Goal: Information Seeking & Learning: Check status

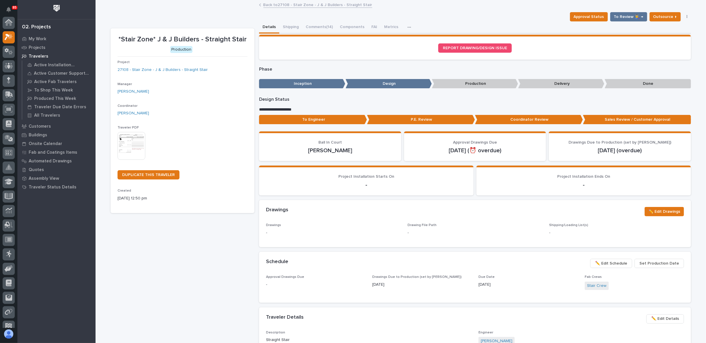
scroll to position [14, 0]
click at [6, 82] on icon at bounding box center [8, 81] width 7 height 6
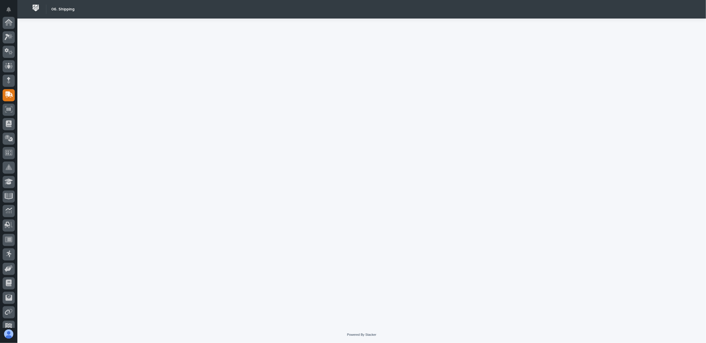
scroll to position [50, 0]
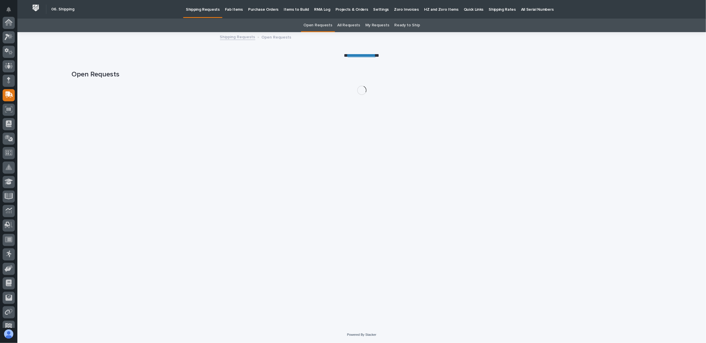
scroll to position [50, 0]
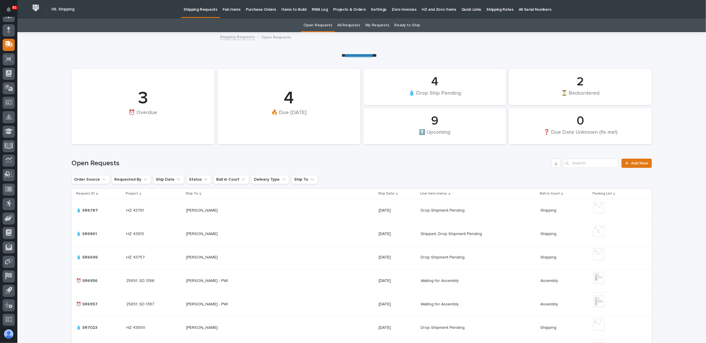
click at [231, 9] on p "Fab Items" at bounding box center [232, 6] width 18 height 12
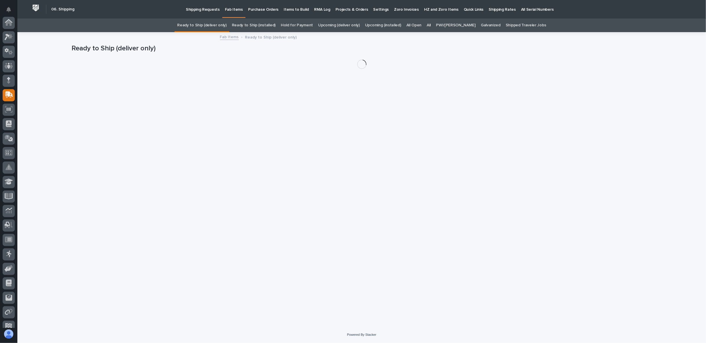
scroll to position [50, 0]
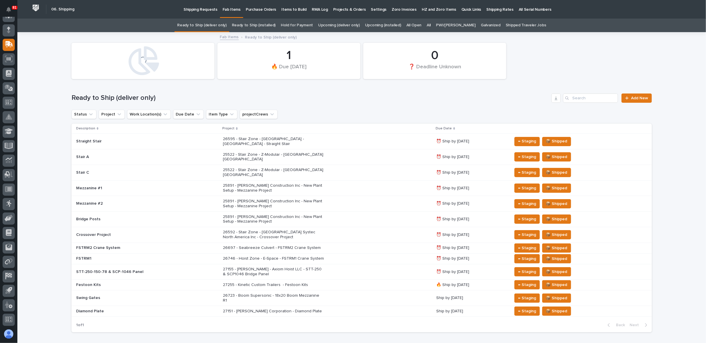
click at [431, 25] on link "All" at bounding box center [429, 26] width 4 height 14
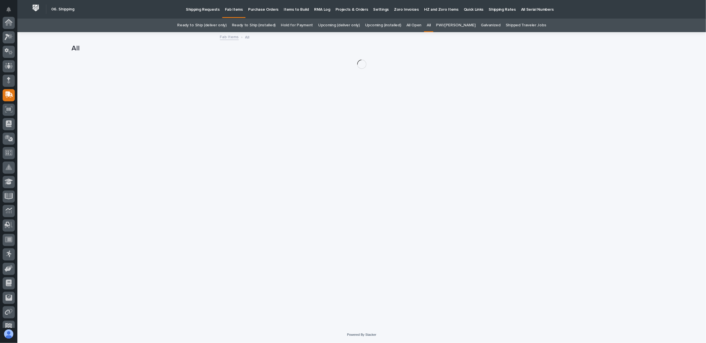
scroll to position [50, 0]
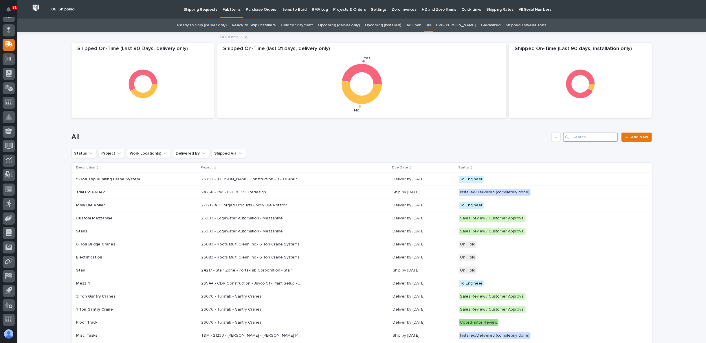
click at [577, 136] on input "Search" at bounding box center [590, 137] width 55 height 9
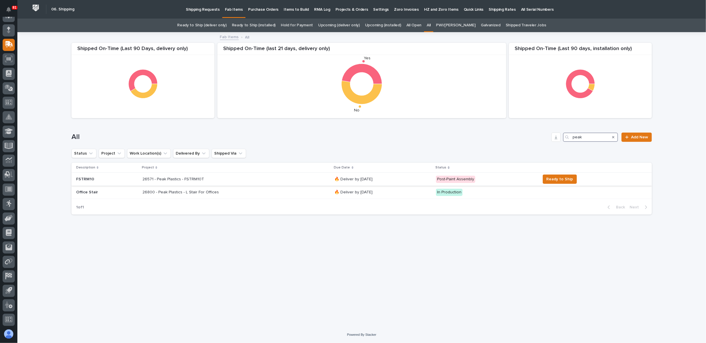
type input "peak"
click at [186, 180] on p "26571 - Peak Plastics - FSTRM10T" at bounding box center [173, 179] width 63 height 6
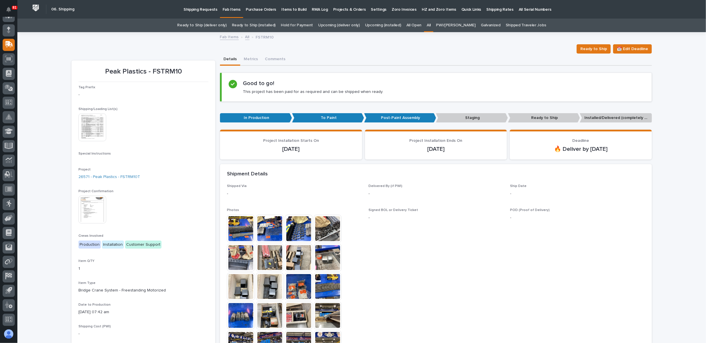
click at [87, 207] on img at bounding box center [92, 210] width 28 height 28
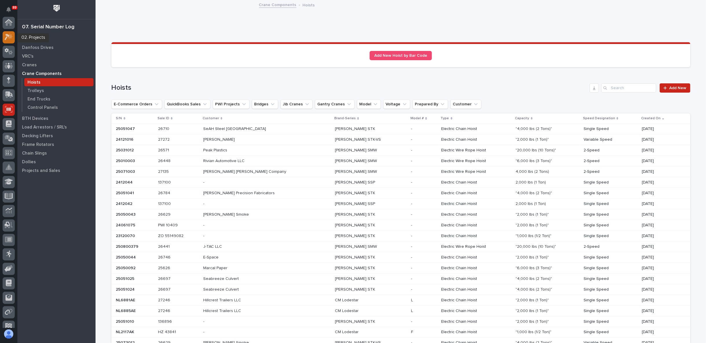
click at [10, 34] on icon at bounding box center [10, 37] width 5 height 6
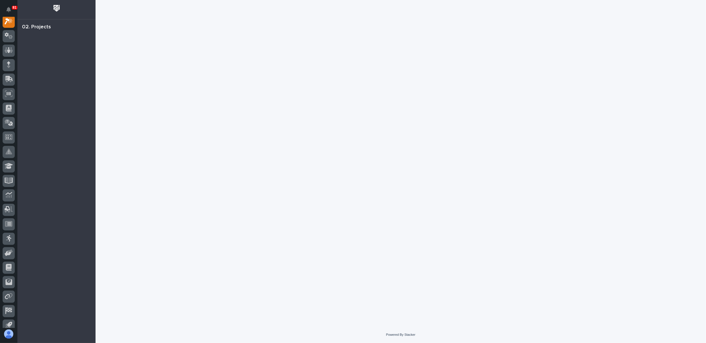
scroll to position [14, 0]
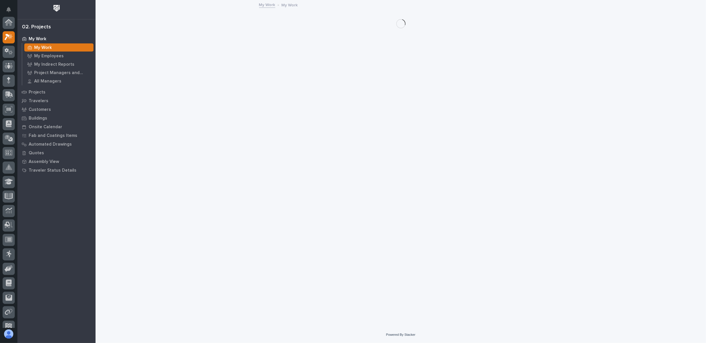
scroll to position [14, 0]
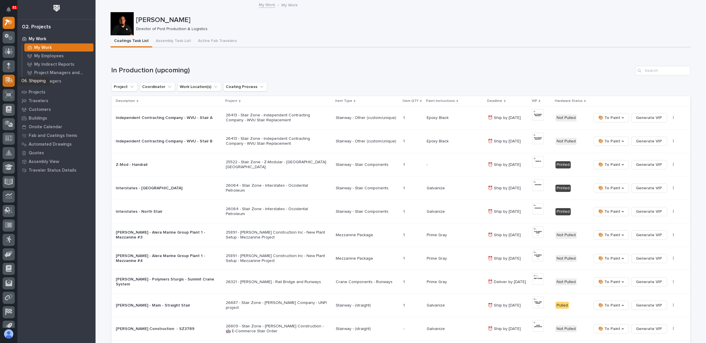
click at [7, 78] on icon at bounding box center [10, 80] width 8 height 6
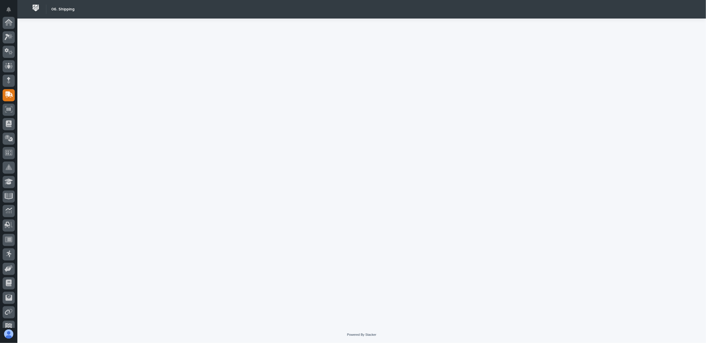
scroll to position [50, 0]
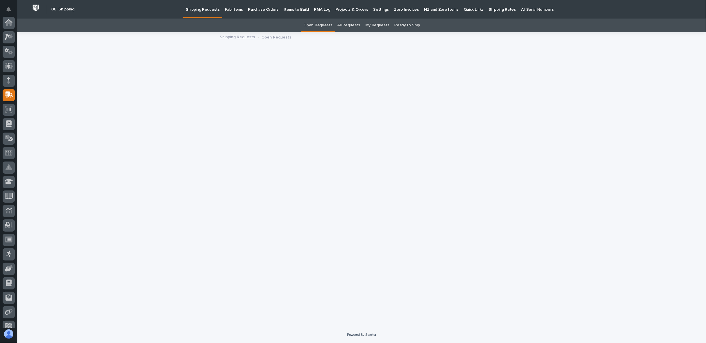
scroll to position [50, 0]
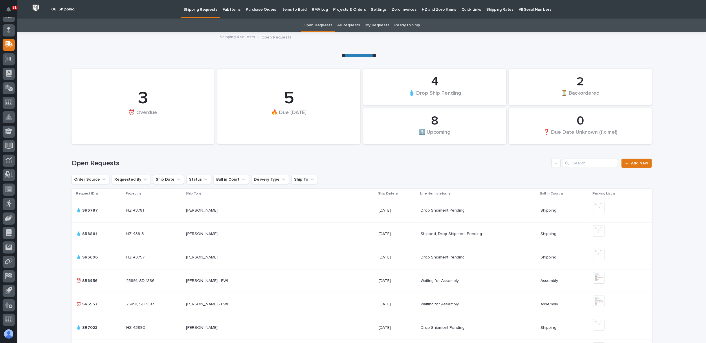
click at [232, 10] on p "Fab Items" at bounding box center [232, 6] width 18 height 12
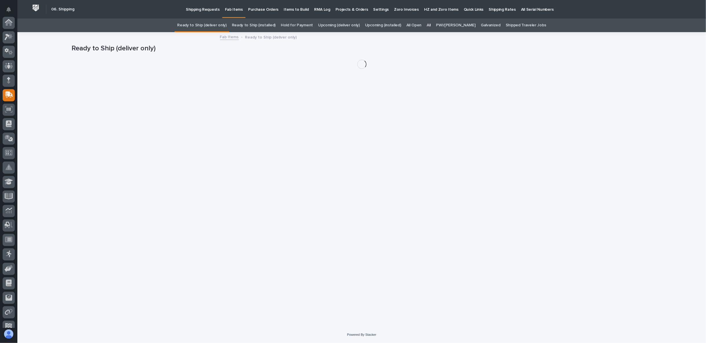
scroll to position [50, 0]
click at [431, 25] on link "All" at bounding box center [429, 26] width 4 height 14
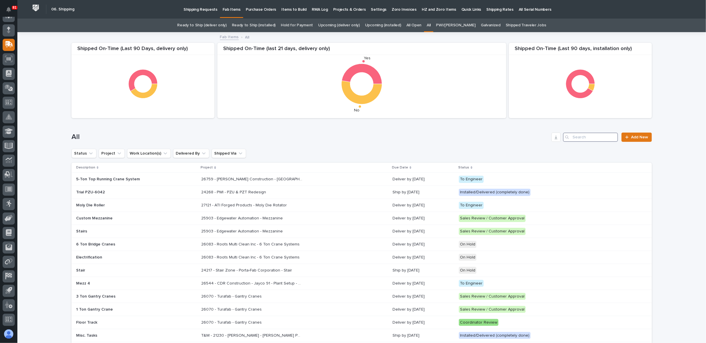
click at [586, 136] on input "Search" at bounding box center [590, 137] width 55 height 9
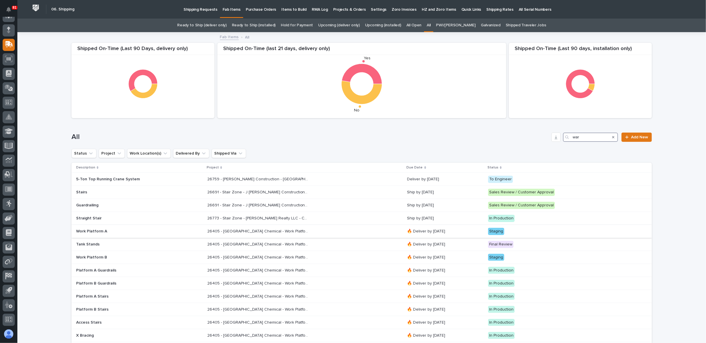
scroll to position [32, 0]
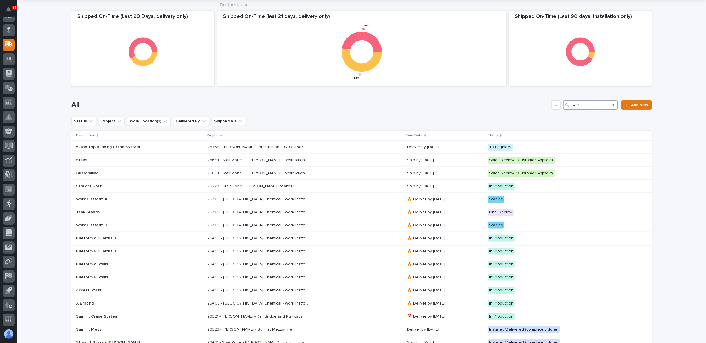
type input "war"
click at [100, 236] on p "Platform A Guardrails" at bounding box center [126, 238] width 101 height 5
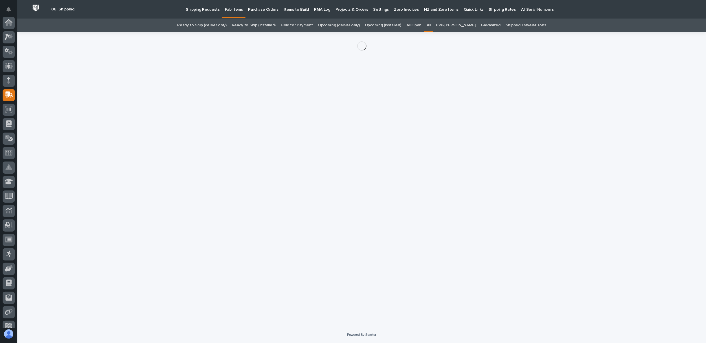
scroll to position [50, 0]
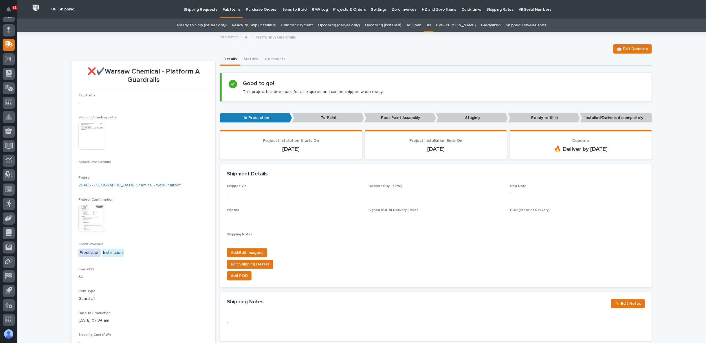
click at [94, 135] on img at bounding box center [92, 136] width 28 height 28
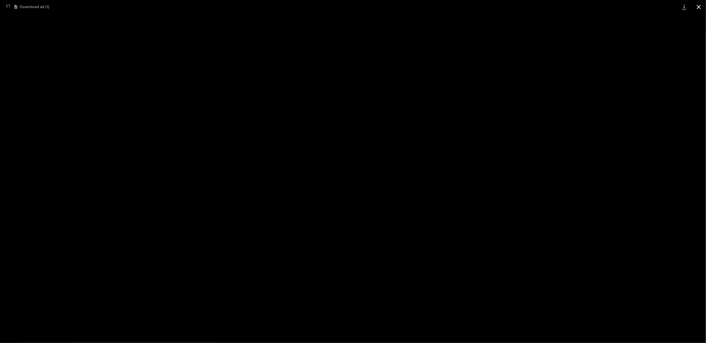
click at [698, 7] on button "Close gallery" at bounding box center [699, 7] width 14 height 14
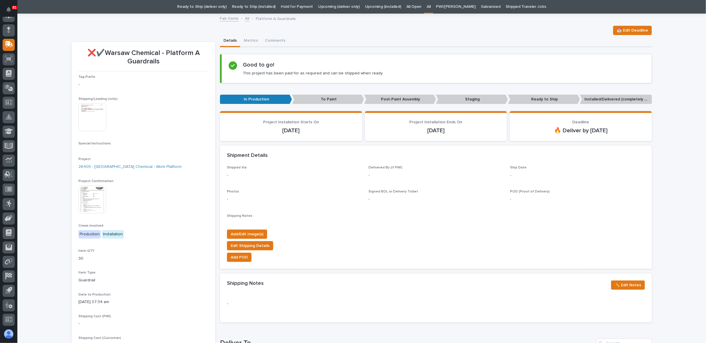
scroll to position [0, 0]
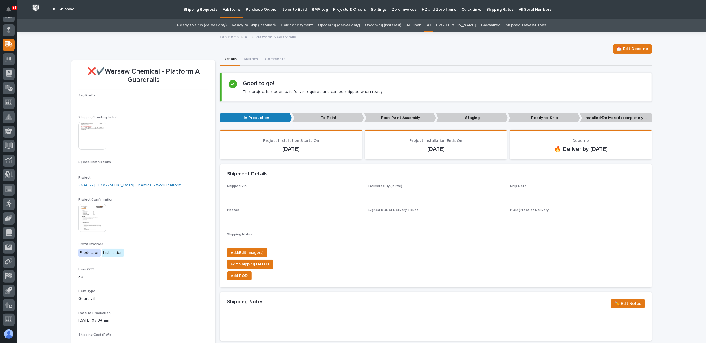
drag, startPoint x: 242, startPoint y: 321, endPoint x: 42, endPoint y: 234, distance: 217.7
click at [42, 234] on div "Loading... Saving… Loading... Saving… ❌✔️Warsaw Chemical - Platform A Guardrail…" at bounding box center [361, 308] width 689 height 551
click at [246, 58] on button "Metrics" at bounding box center [250, 60] width 21 height 12
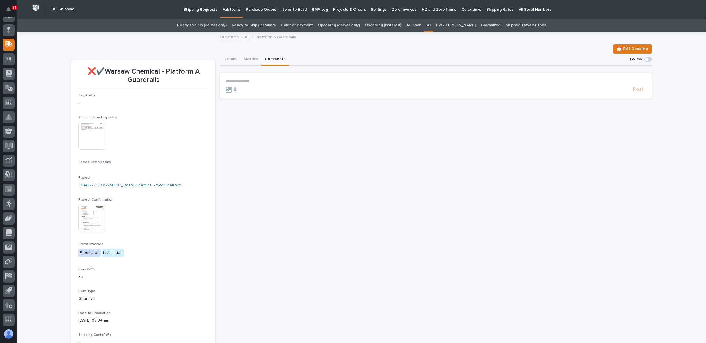
click at [272, 56] on button "Comments" at bounding box center [275, 60] width 28 height 12
click at [226, 62] on button "Details" at bounding box center [230, 60] width 20 height 12
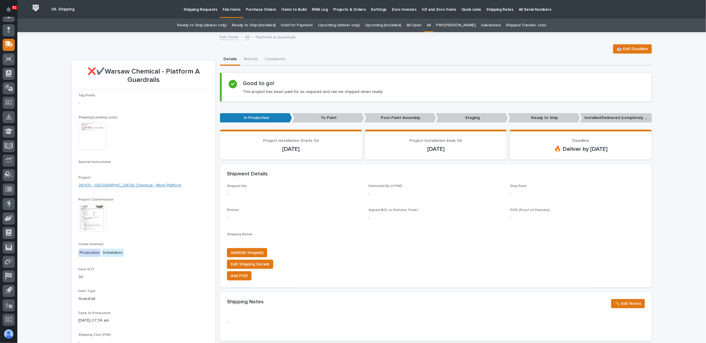
click at [120, 186] on link "26405 - [GEOGRAPHIC_DATA] Chemical - Work Platform" at bounding box center [129, 185] width 103 height 6
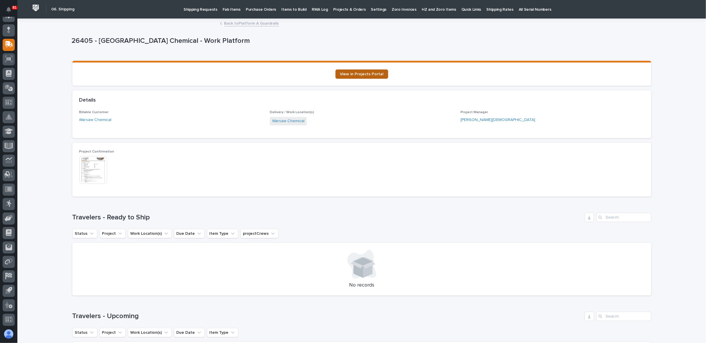
click at [357, 75] on span "View in Projects Portal" at bounding box center [361, 74] width 43 height 4
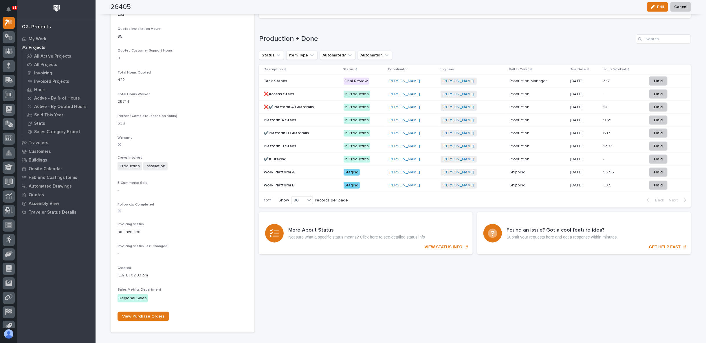
scroll to position [429, 0]
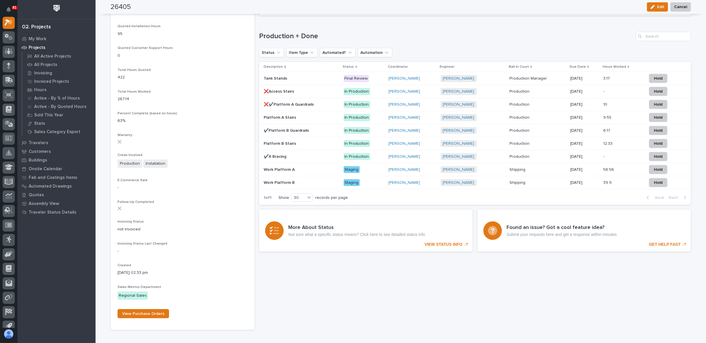
drag, startPoint x: 302, startPoint y: 311, endPoint x: 297, endPoint y: 311, distance: 5.2
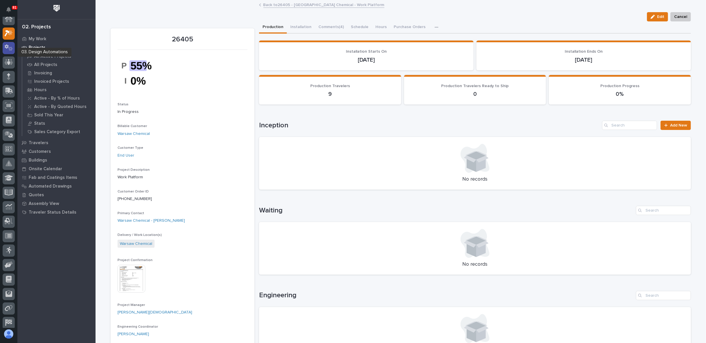
scroll to position [0, 0]
click at [7, 23] on icon at bounding box center [9, 23] width 6 height 6
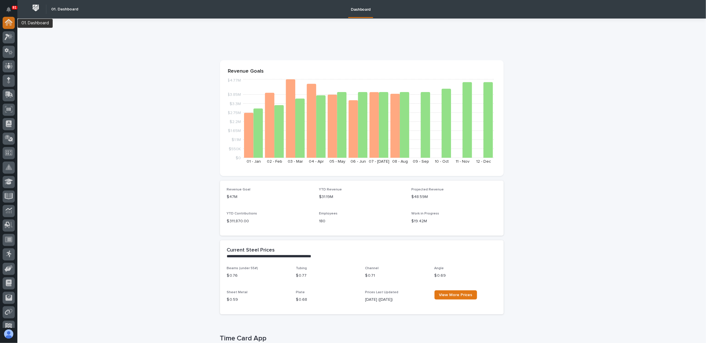
click at [6, 21] on icon at bounding box center [9, 22] width 8 height 7
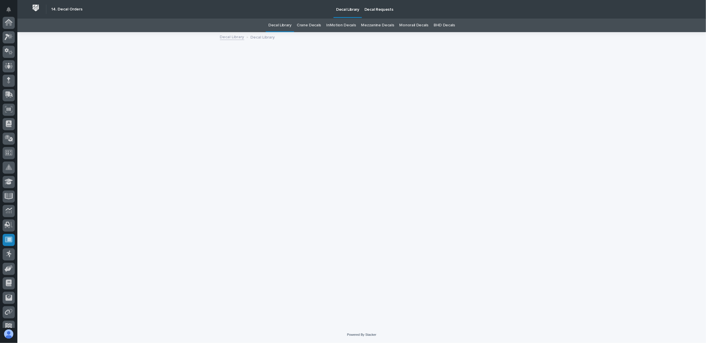
scroll to position [50, 0]
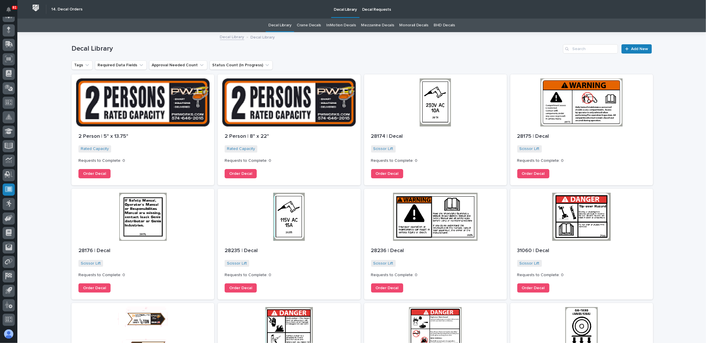
click at [375, 6] on p "Decal Requests" at bounding box center [376, 6] width 29 height 12
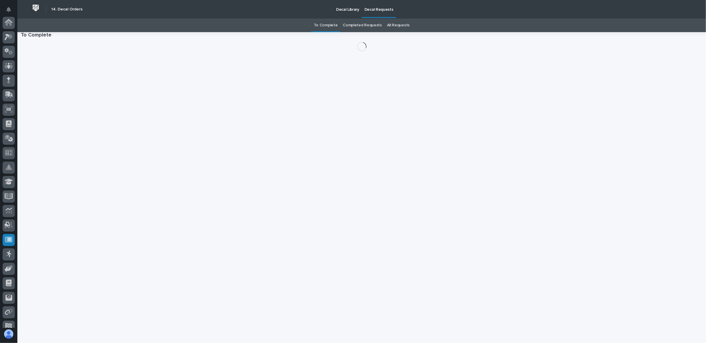
scroll to position [50, 0]
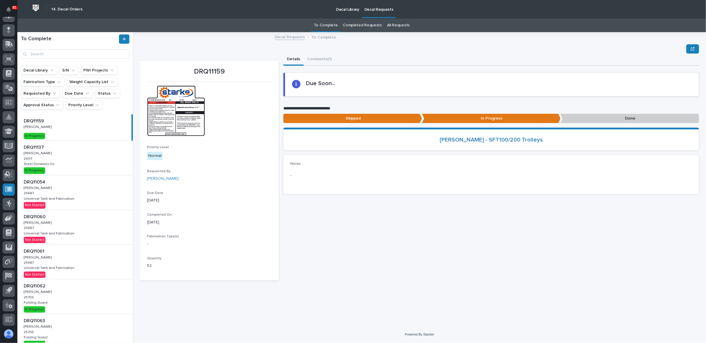
click at [396, 25] on link "All Requests" at bounding box center [398, 26] width 23 height 14
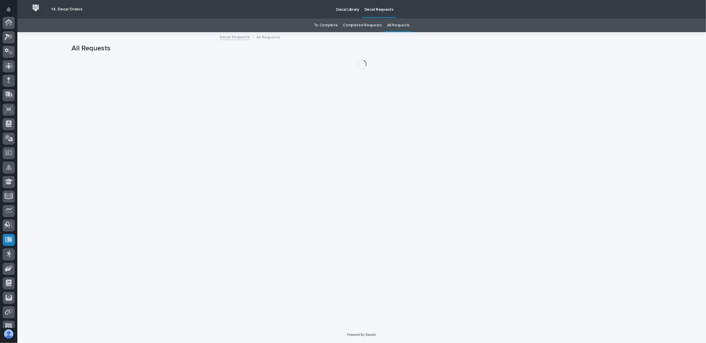
scroll to position [50, 0]
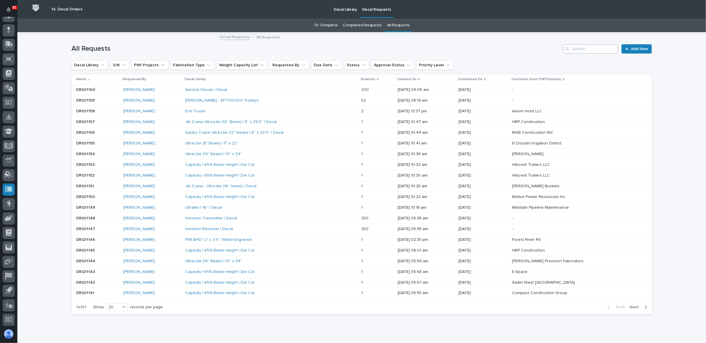
click at [606, 44] on div "All Requests Add New" at bounding box center [362, 47] width 581 height 28
click at [599, 49] on input "Search" at bounding box center [590, 48] width 55 height 9
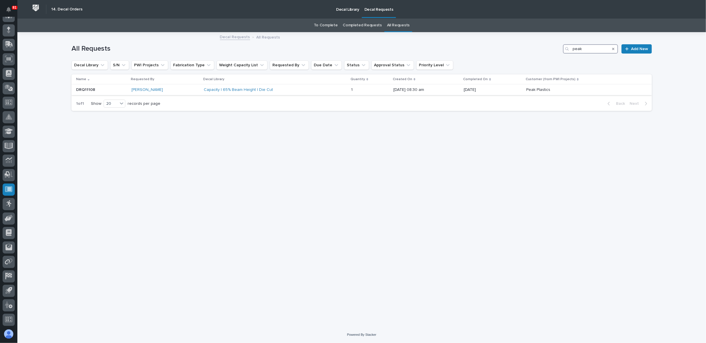
type input "peak"
click at [274, 89] on div "Capacity | 65% Beam Height | Die Cut" at bounding box center [254, 89] width 101 height 5
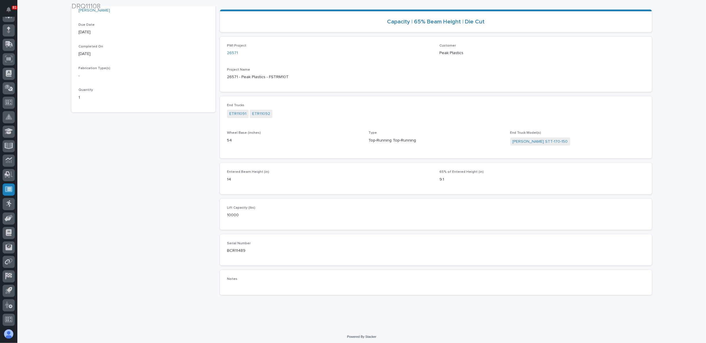
scroll to position [116, 0]
